Goal: Task Accomplishment & Management: Complete application form

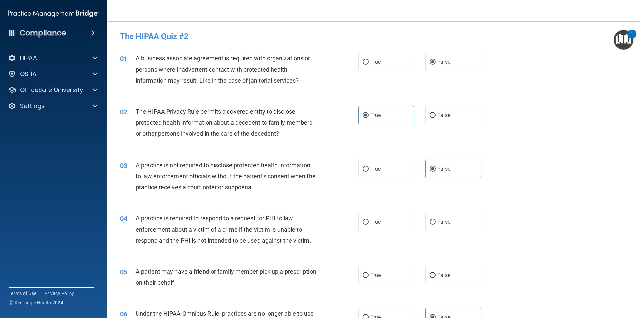
scroll to position [100, 0]
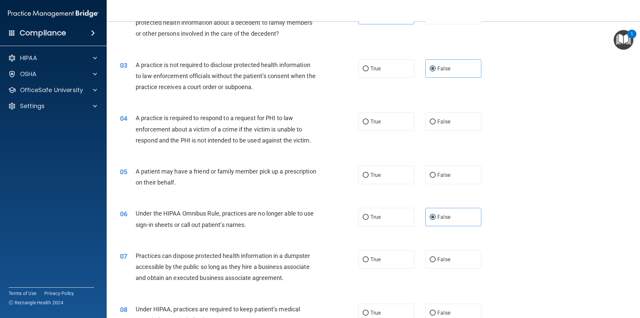
drag, startPoint x: 553, startPoint y: 175, endPoint x: 549, endPoint y: 173, distance: 4.6
drag, startPoint x: 549, startPoint y: 173, endPoint x: 325, endPoint y: 116, distance: 231.0
click at [325, 116] on div "04 A practice is required to respond to a request for PHI to law enforcement ab…" at bounding box center [239, 130] width 258 height 37
drag, startPoint x: 320, startPoint y: 124, endPoint x: 309, endPoint y: 117, distance: 13.0
click at [311, 117] on div "A practice is required to respond to a request for PHI to law enforcement about…" at bounding box center [229, 128] width 186 height 33
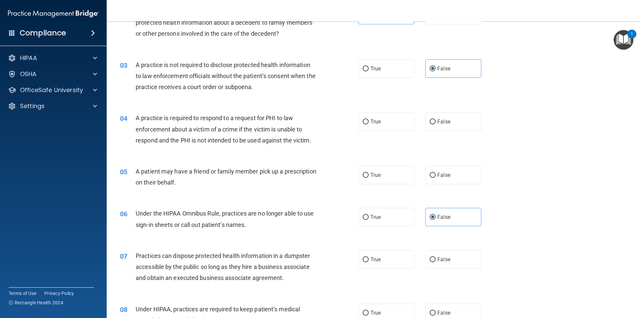
drag, startPoint x: 312, startPoint y: 120, endPoint x: 306, endPoint y: 115, distance: 7.8
click at [306, 115] on div "A practice is required to respond to a request for PHI to law enforcement about…" at bounding box center [229, 128] width 186 height 33
drag, startPoint x: 526, startPoint y: 113, endPoint x: 517, endPoint y: 103, distance: 13.0
drag, startPoint x: 517, startPoint y: 103, endPoint x: 506, endPoint y: 97, distance: 13.0
click at [506, 97] on div "03 A practice is not required to disclose protected health information to law e…" at bounding box center [373, 77] width 516 height 53
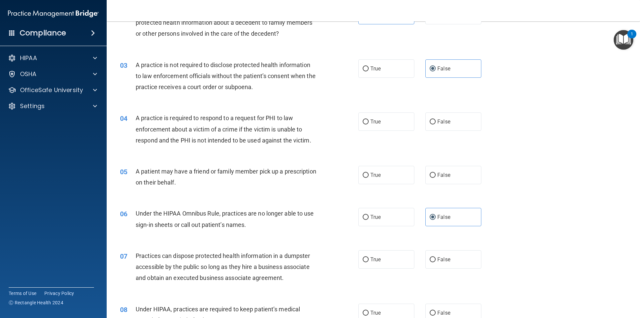
drag, startPoint x: 499, startPoint y: 108, endPoint x: 494, endPoint y: 107, distance: 4.7
drag, startPoint x: 494, startPoint y: 107, endPoint x: 485, endPoint y: 102, distance: 10.0
click at [486, 103] on div "03 A practice is not required to disclose protected health information to law e…" at bounding box center [373, 77] width 516 height 53
click at [330, 160] on div "05 A patient may have a friend or family member pick up a prescription on their…" at bounding box center [373, 178] width 516 height 42
drag, startPoint x: 317, startPoint y: 157, endPoint x: 292, endPoint y: 151, distance: 24.9
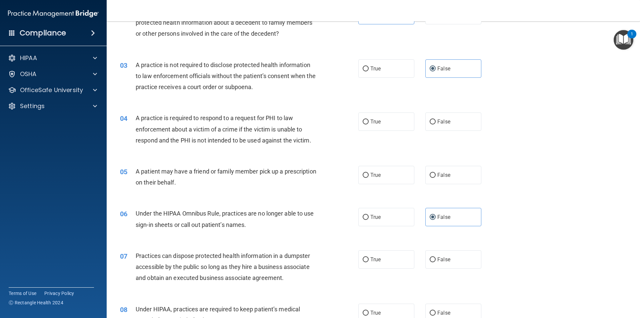
click at [296, 155] on div "04 A practice is required to respond to a request for PHI to law enforcement ab…" at bounding box center [373, 130] width 516 height 53
drag, startPoint x: 255, startPoint y: 153, endPoint x: 251, endPoint y: 151, distance: 4.1
drag, startPoint x: 251, startPoint y: 151, endPoint x: 246, endPoint y: 150, distance: 5.2
drag, startPoint x: 245, startPoint y: 149, endPoint x: 239, endPoint y: 149, distance: 6.0
click at [239, 149] on div "04 A practice is required to respond to a request for PHI to law enforcement ab…" at bounding box center [239, 130] width 258 height 37
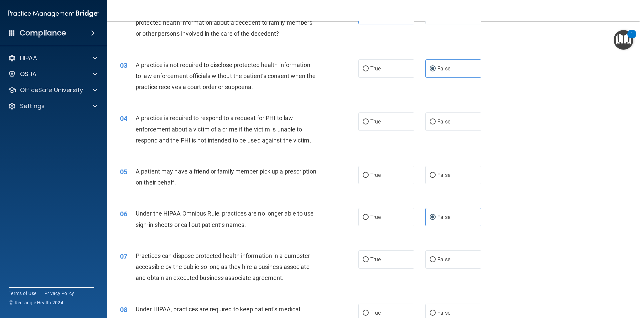
drag, startPoint x: 234, startPoint y: 155, endPoint x: 228, endPoint y: 154, distance: 5.9
click at [228, 154] on div "04 A practice is required to respond to a request for PHI to law enforcement ab…" at bounding box center [373, 130] width 516 height 53
drag, startPoint x: 215, startPoint y: 154, endPoint x: 205, endPoint y: 154, distance: 9.7
click at [205, 154] on div "04 A practice is required to respond to a request for PHI to law enforcement ab…" at bounding box center [373, 130] width 516 height 53
drag, startPoint x: 287, startPoint y: 143, endPoint x: 273, endPoint y: 141, distance: 14.5
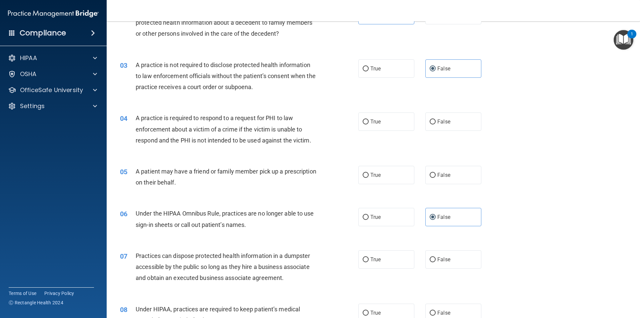
click at [273, 141] on span "A practice is required to respond to a request for PHI to law enforcement about…" at bounding box center [224, 128] width 176 height 29
drag, startPoint x: 571, startPoint y: 135, endPoint x: 530, endPoint y: 122, distance: 43.1
click at [530, 122] on div "04 A practice is required to respond to a request for PHI to law enforcement ab…" at bounding box center [373, 130] width 516 height 53
drag, startPoint x: 279, startPoint y: 154, endPoint x: 245, endPoint y: 155, distance: 34.7
drag, startPoint x: 245, startPoint y: 155, endPoint x: 229, endPoint y: 154, distance: 15.7
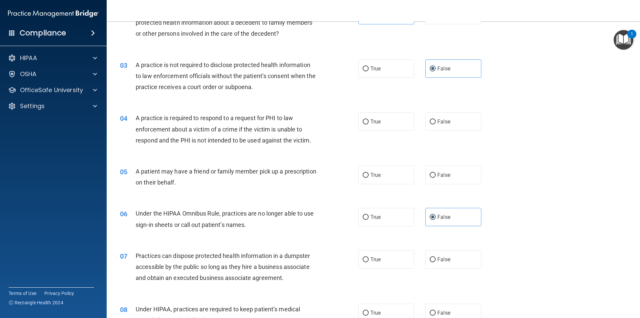
click at [229, 154] on div "04 A practice is required to respond to a request for PHI to law enforcement ab…" at bounding box center [373, 130] width 516 height 53
drag, startPoint x: 308, startPoint y: 124, endPoint x: 302, endPoint y: 121, distance: 6.9
click at [302, 121] on div "A practice is required to respond to a request for PHI to law enforcement about…" at bounding box center [229, 128] width 186 height 33
drag, startPoint x: 301, startPoint y: 119, endPoint x: 300, endPoint y: 116, distance: 3.6
click at [300, 116] on div "A practice is required to respond to a request for PHI to law enforcement about…" at bounding box center [229, 128] width 186 height 33
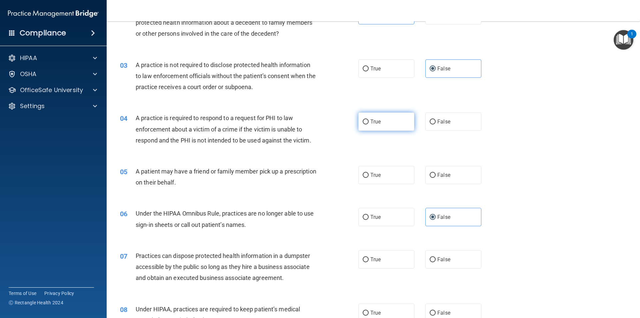
click at [389, 120] on label "True" at bounding box center [386, 121] width 56 height 18
click at [368, 120] on input "True" at bounding box center [365, 121] width 6 height 5
radio input "true"
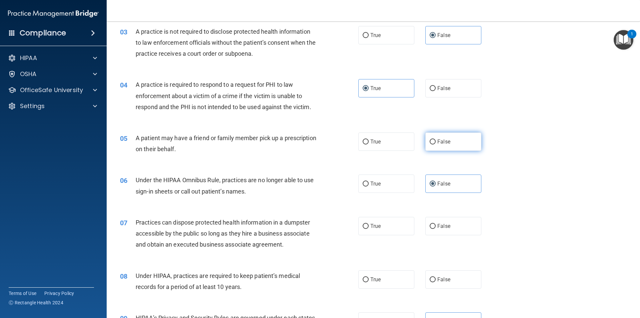
drag, startPoint x: 442, startPoint y: 147, endPoint x: 434, endPoint y: 147, distance: 8.7
click at [442, 147] on label "False" at bounding box center [453, 141] width 56 height 18
click at [435, 144] on input "False" at bounding box center [432, 141] width 6 height 5
radio input "true"
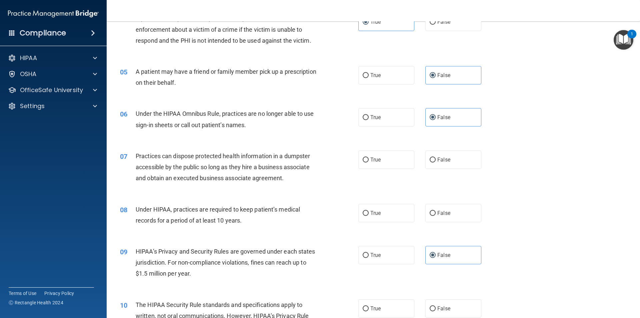
scroll to position [200, 0]
click at [449, 161] on label "False" at bounding box center [453, 159] width 56 height 18
click at [435, 161] on input "False" at bounding box center [432, 159] width 6 height 5
radio input "true"
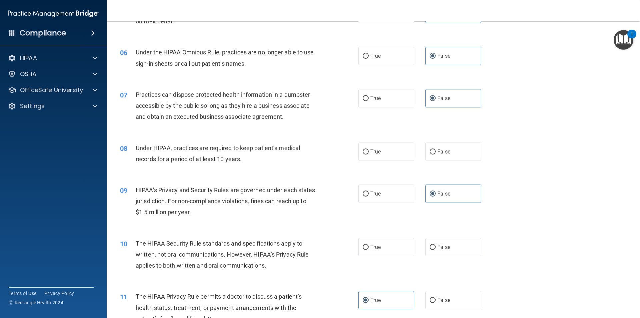
scroll to position [267, 0]
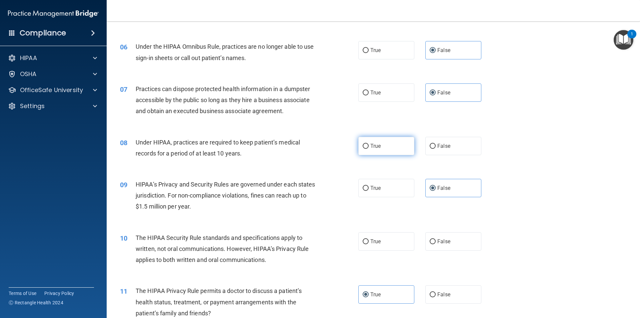
click at [363, 149] on label "True" at bounding box center [386, 146] width 56 height 18
click at [363, 149] on input "True" at bounding box center [365, 146] width 6 height 5
radio input "true"
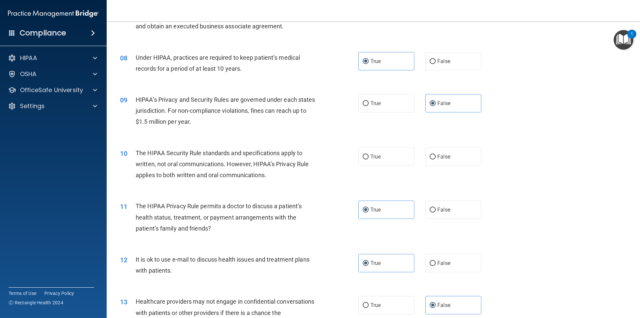
scroll to position [366, 0]
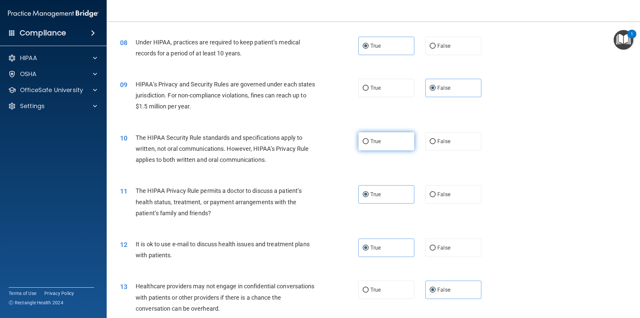
click at [372, 144] on span "True" at bounding box center [375, 141] width 10 height 6
click at [368, 144] on input "True" at bounding box center [365, 141] width 6 height 5
radio input "true"
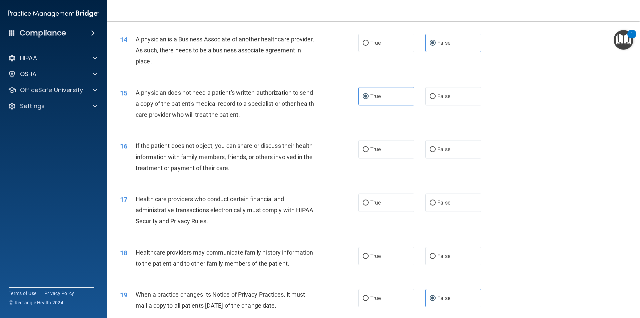
scroll to position [700, 0]
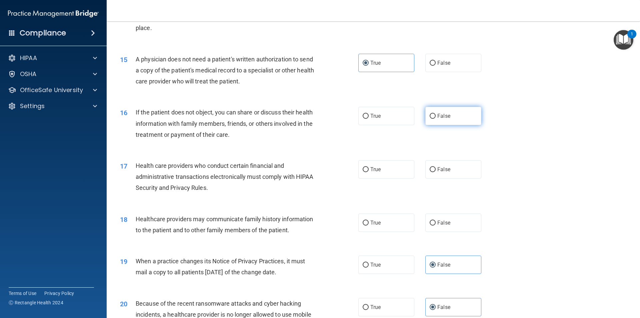
click at [428, 122] on label "False" at bounding box center [453, 116] width 56 height 18
click at [429, 119] on input "False" at bounding box center [432, 116] width 6 height 5
radio input "true"
click at [358, 122] on label "True" at bounding box center [386, 116] width 56 height 18
click at [362, 119] on input "True" at bounding box center [365, 116] width 6 height 5
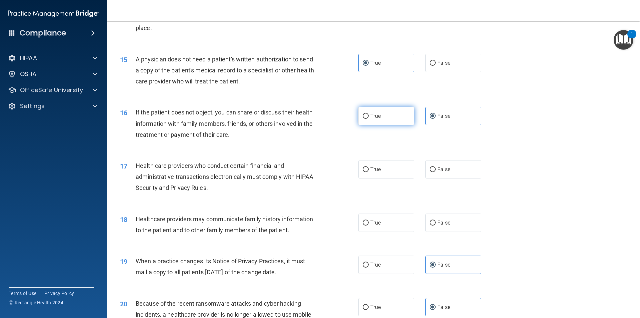
radio input "true"
radio input "false"
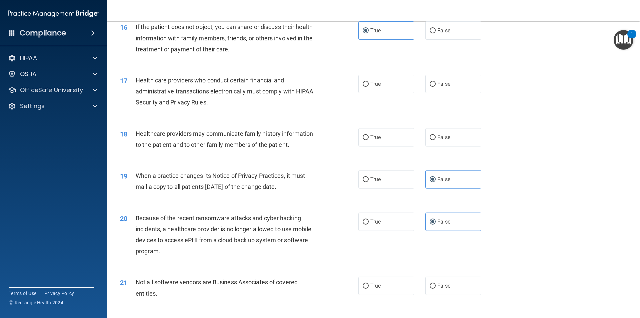
scroll to position [800, 0]
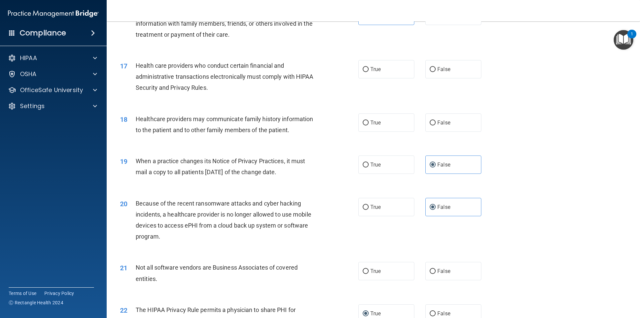
click at [307, 88] on div "Health care providers who conduct certain financial and administrative transact…" at bounding box center [229, 76] width 186 height 33
drag, startPoint x: 294, startPoint y: 88, endPoint x: 289, endPoint y: 89, distance: 5.4
drag, startPoint x: 289, startPoint y: 89, endPoint x: 278, endPoint y: 89, distance: 10.7
click at [278, 89] on div "Health care providers who conduct certain financial and administrative transact…" at bounding box center [229, 76] width 186 height 33
drag, startPoint x: 318, startPoint y: 84, endPoint x: 294, endPoint y: 89, distance: 24.2
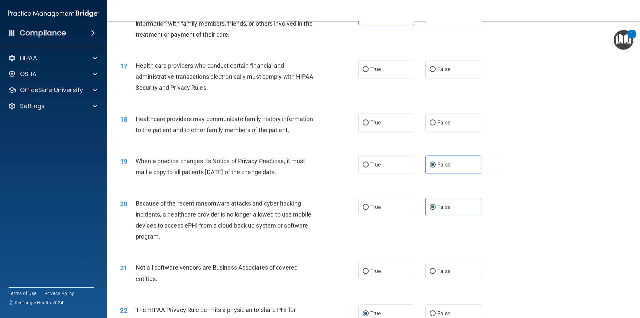
click at [294, 89] on div "Health care providers who conduct certain financial and administrative transact…" at bounding box center [229, 76] width 186 height 33
click at [370, 64] on label "True" at bounding box center [386, 69] width 56 height 18
click at [368, 67] on input "True" at bounding box center [365, 69] width 6 height 5
radio input "true"
click at [454, 126] on label "False" at bounding box center [453, 122] width 56 height 18
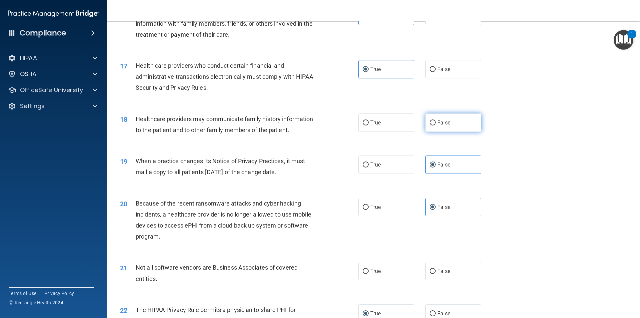
click at [435, 125] on input "False" at bounding box center [432, 122] width 6 height 5
radio input "true"
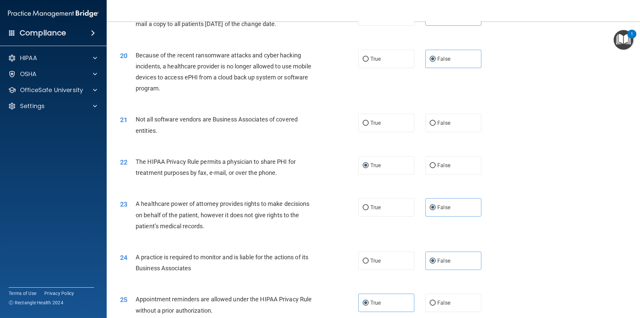
scroll to position [966, 0]
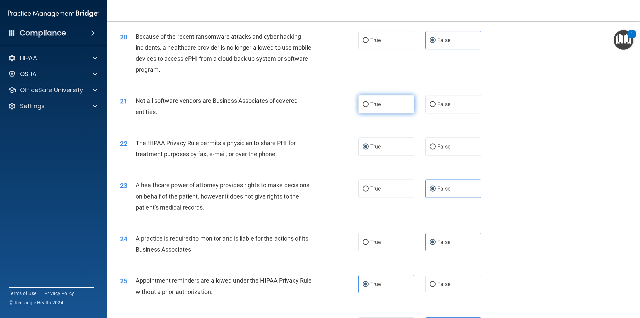
click at [380, 104] on label "True" at bounding box center [386, 104] width 56 height 18
click at [368, 104] on input "True" at bounding box center [365, 104] width 6 height 5
radio input "true"
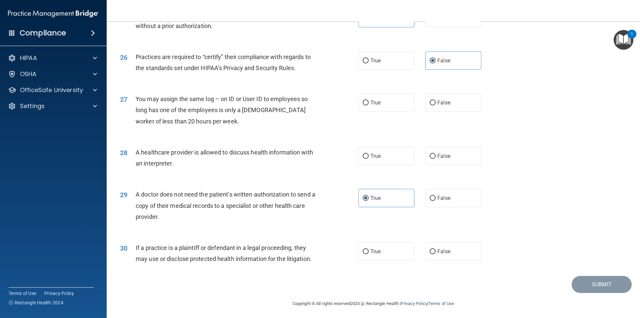
scroll to position [1233, 0]
click at [438, 96] on label "False" at bounding box center [453, 101] width 56 height 18
click at [435, 99] on input "False" at bounding box center [432, 101] width 6 height 5
radio input "true"
drag, startPoint x: 375, startPoint y: 158, endPoint x: 359, endPoint y: 159, distance: 15.4
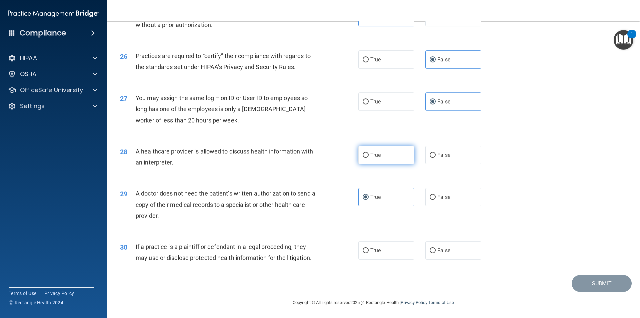
click at [375, 157] on span "True" at bounding box center [375, 155] width 10 height 6
click at [368, 157] on input "True" at bounding box center [365, 155] width 6 height 5
radio input "true"
click at [381, 251] on label "True" at bounding box center [386, 249] width 56 height 18
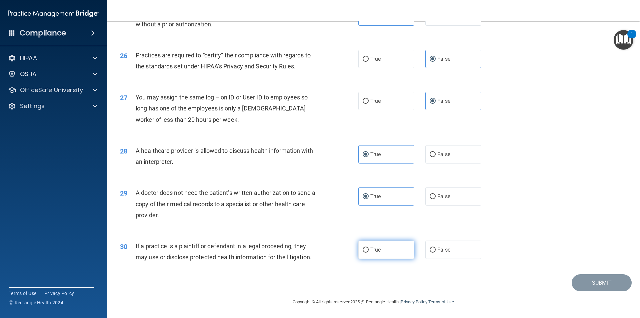
click at [368, 251] on input "True" at bounding box center [365, 249] width 6 height 5
radio input "true"
click at [585, 286] on button "Submit" at bounding box center [601, 282] width 60 height 17
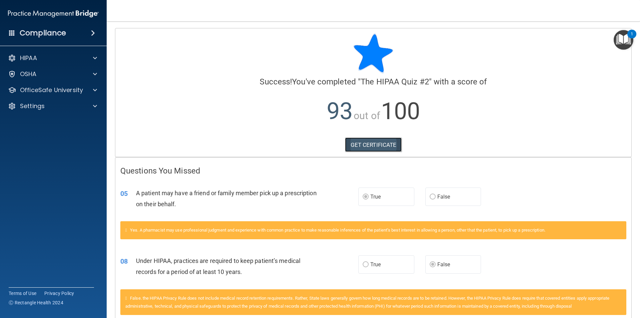
click at [366, 148] on link "GET CERTIFICATE" at bounding box center [373, 144] width 57 height 15
click at [49, 106] on div "Settings" at bounding box center [44, 106] width 83 height 8
click at [43, 125] on p "My Account" at bounding box center [49, 122] width 91 height 7
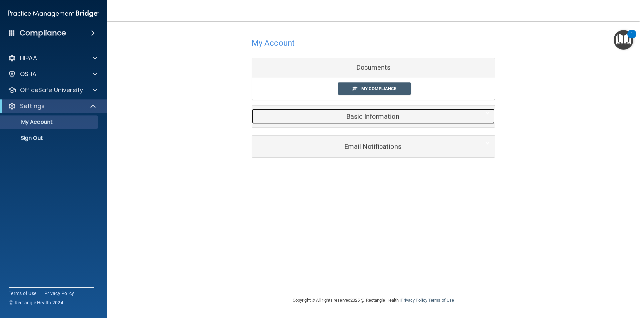
click at [378, 119] on h5 "Basic Information" at bounding box center [363, 116] width 212 height 7
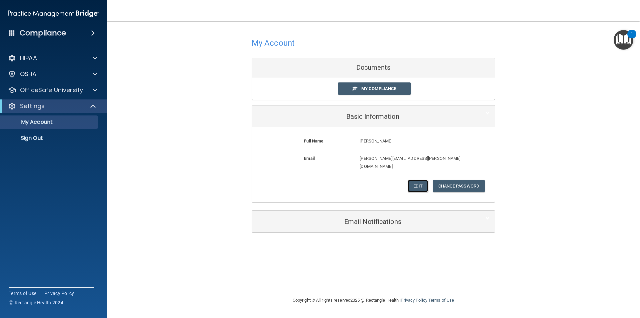
click at [412, 180] on button "Edit" at bounding box center [417, 186] width 20 height 12
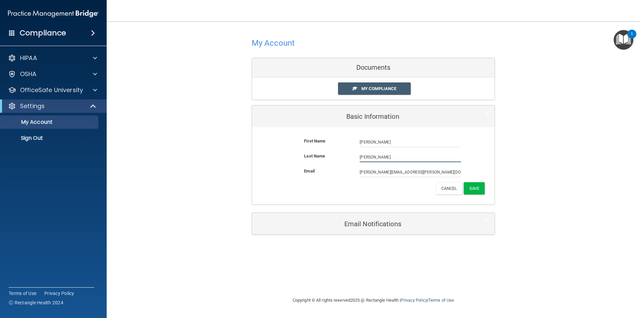
drag, startPoint x: 375, startPoint y: 156, endPoint x: 353, endPoint y: 143, distance: 25.0
click at [326, 156] on div "Last Name [PERSON_NAME]" at bounding box center [373, 157] width 233 height 10
type input "H"
type input "[PERSON_NAME]"
click at [477, 190] on button "Save" at bounding box center [473, 188] width 21 height 12
